Goal: Information Seeking & Learning: Learn about a topic

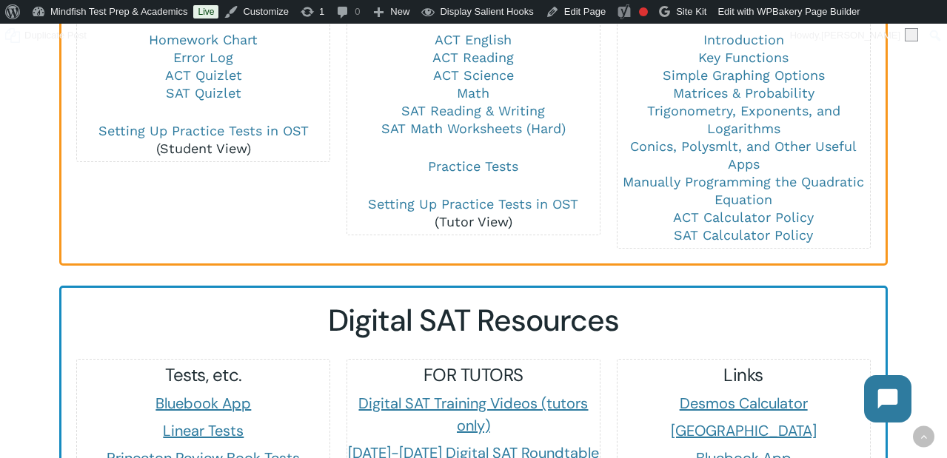
scroll to position [1120, 0]
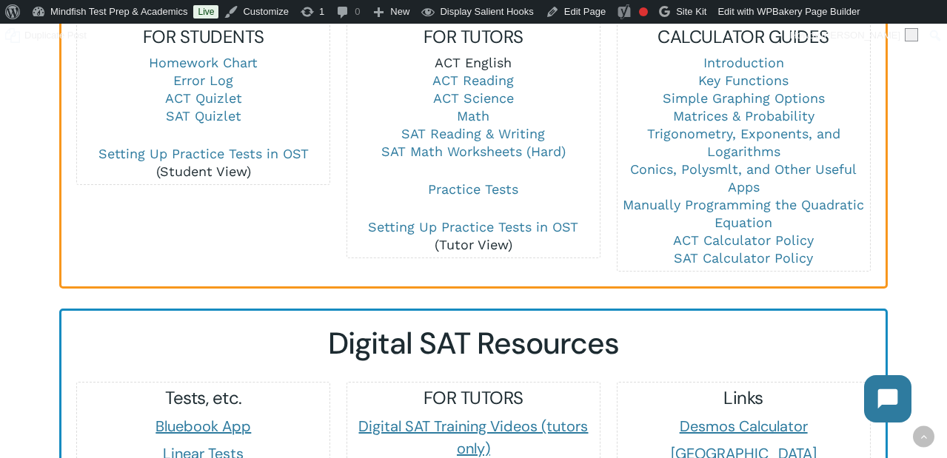
click at [473, 55] on link "ACT English" at bounding box center [473, 63] width 77 height 16
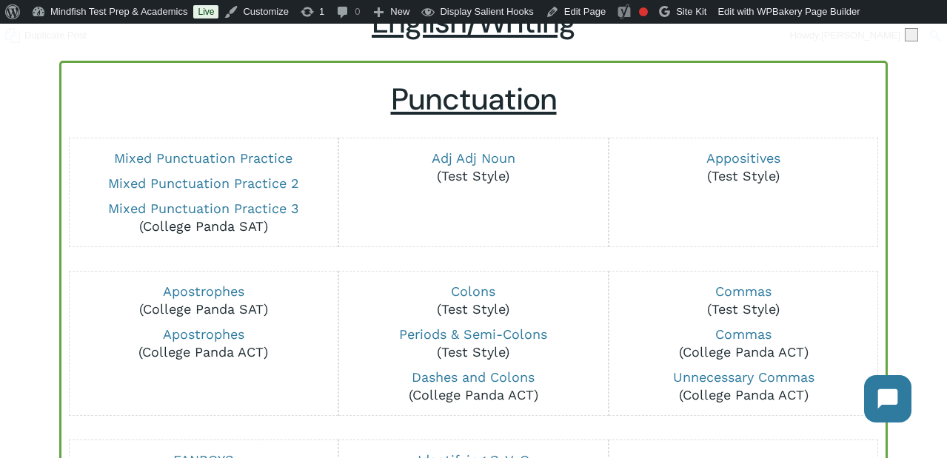
scroll to position [129, 0]
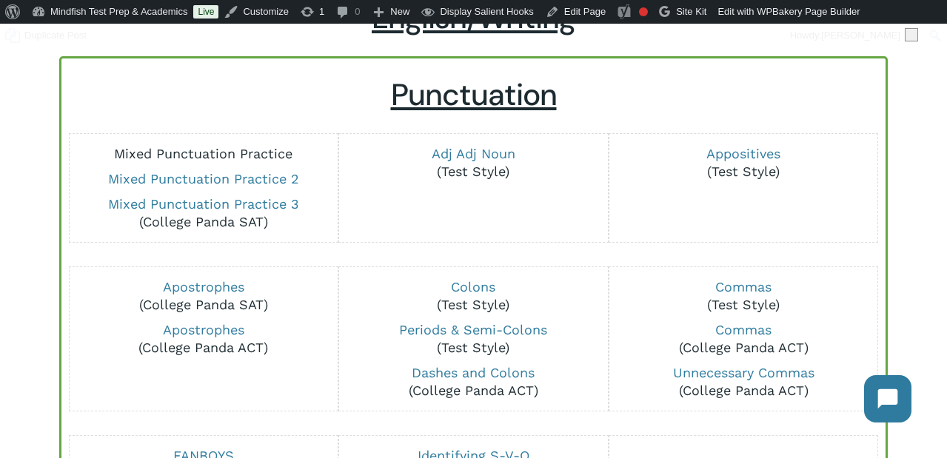
click at [255, 156] on link "Mixed Punctuation Practice" at bounding box center [203, 154] width 178 height 16
click at [219, 204] on link "Mixed Punctuation Practice 3" at bounding box center [203, 204] width 191 height 16
